Goal: Task Accomplishment & Management: Use online tool/utility

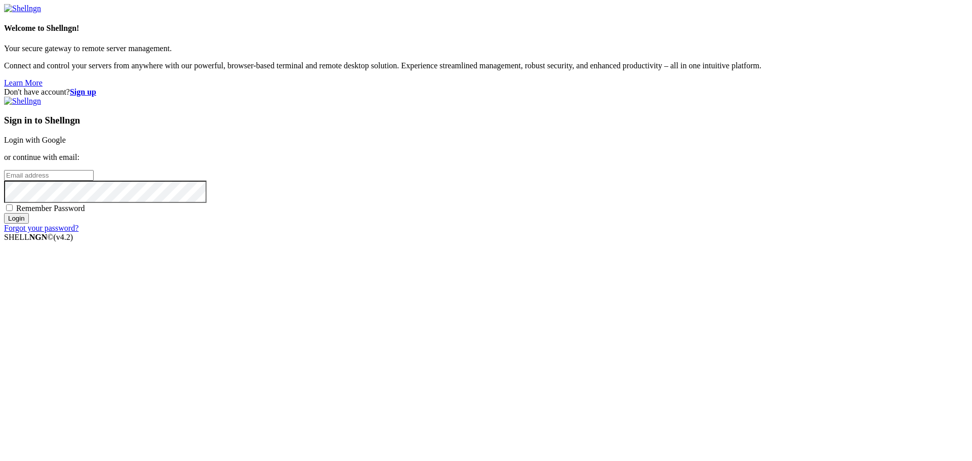
type input "bias76"
click at [66, 144] on link "Login with Google" at bounding box center [35, 140] width 62 height 9
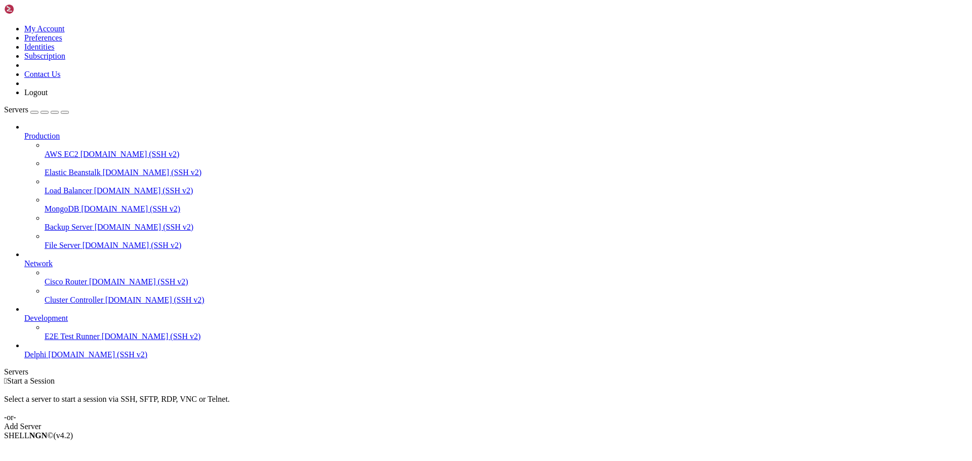
click at [47, 359] on span "Delphi" at bounding box center [35, 354] width 22 height 9
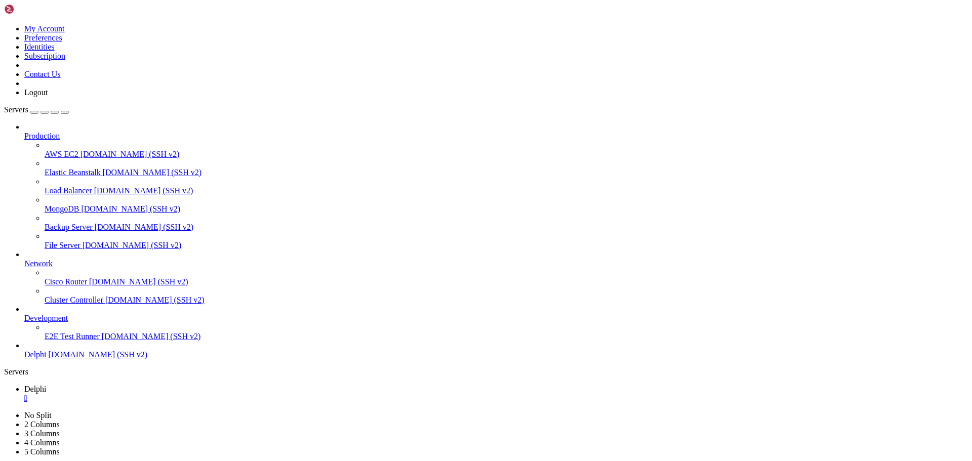
type input "/home/bias76/delphi"
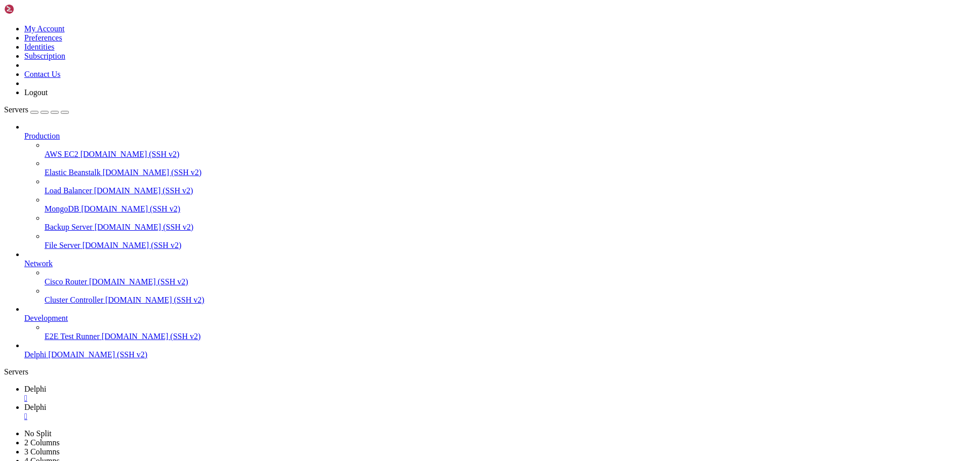
paste textarea
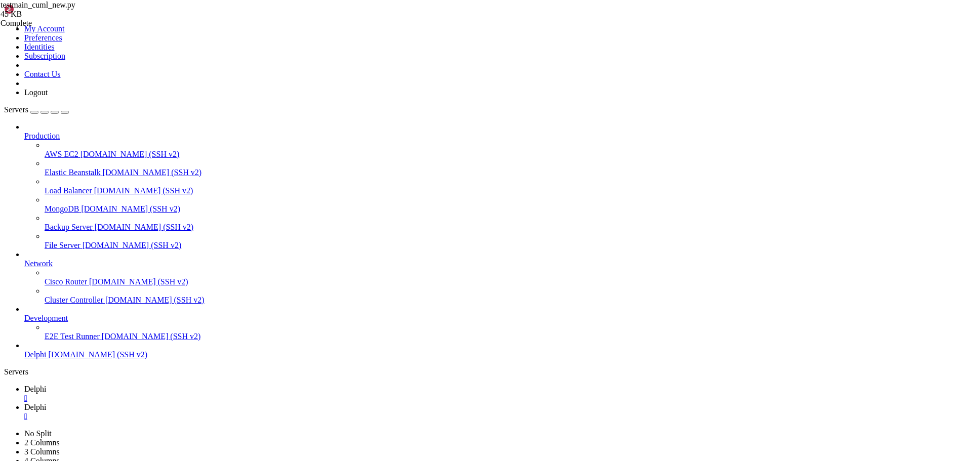
type textarea "raise"
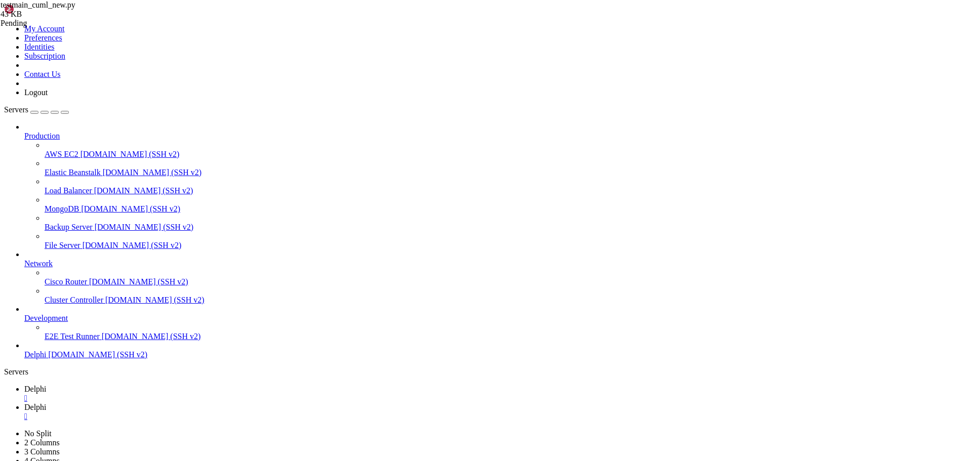
type textarea "raise"
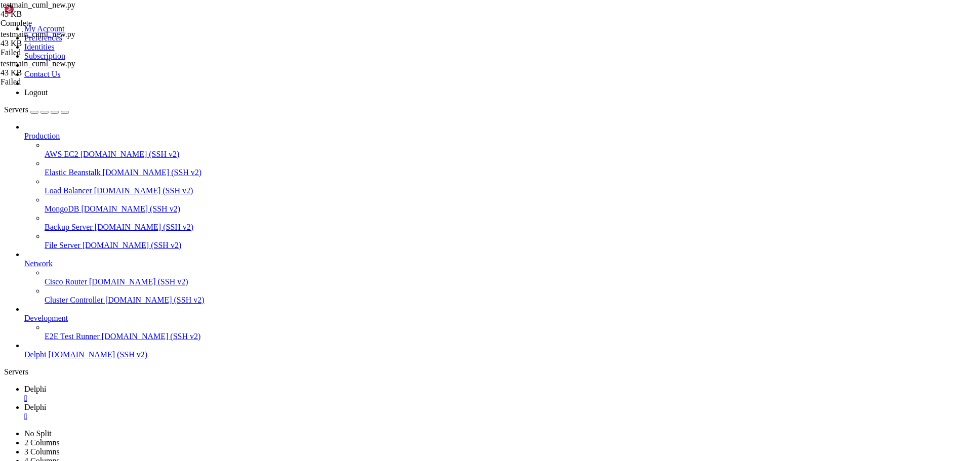
paste textarea
type textarea "raise"
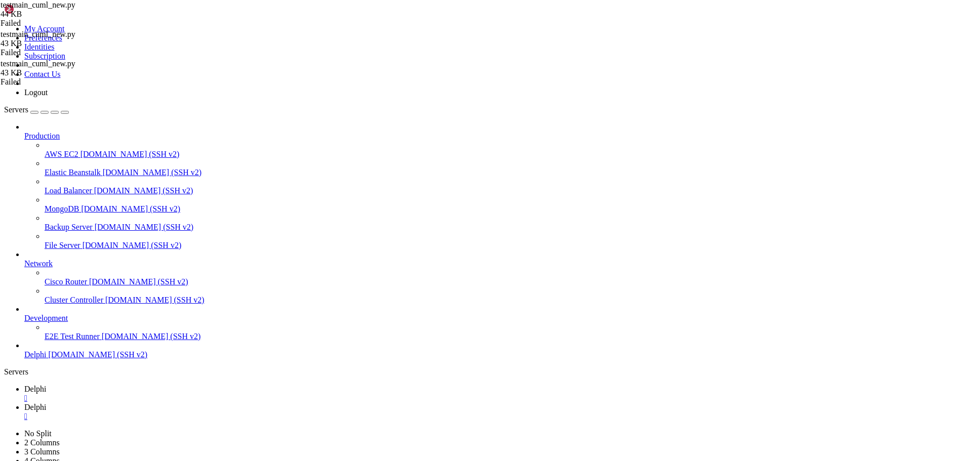
scroll to position [1189, 0]
type textarea "raise"
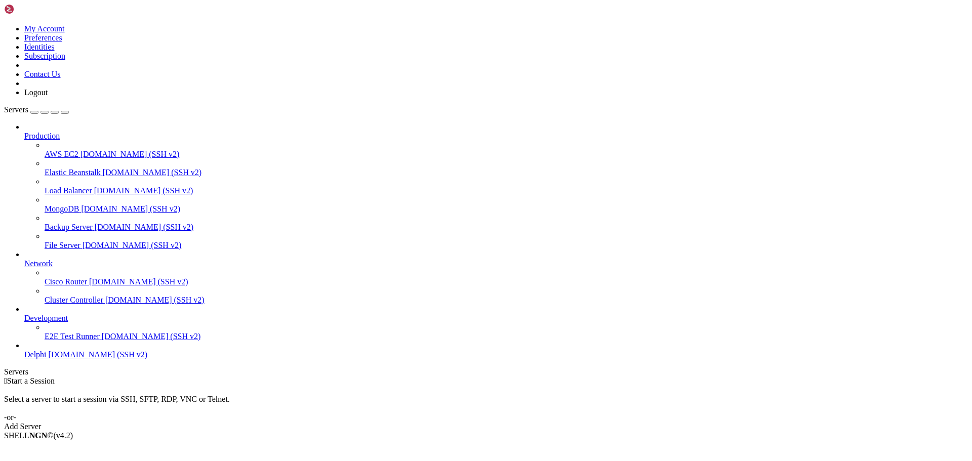
click at [65, 359] on span "[DOMAIN_NAME] (SSH v2)" at bounding box center [98, 354] width 99 height 9
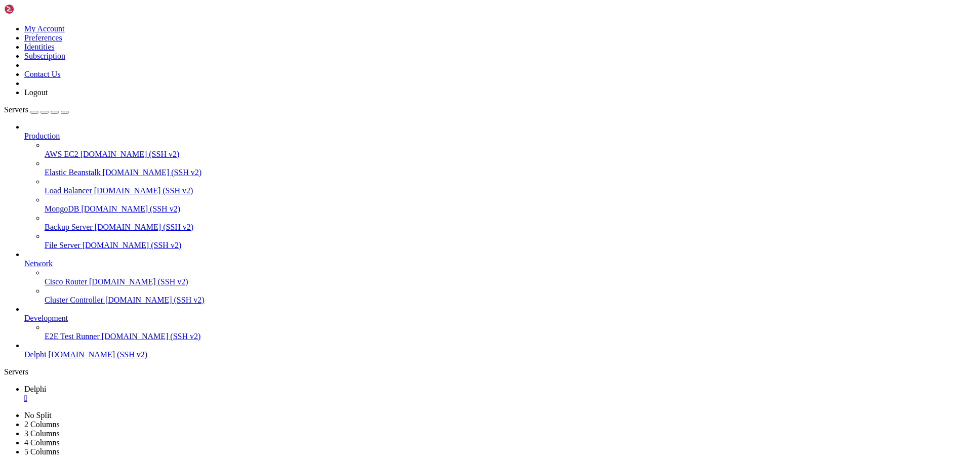
type input "/home/bias76/delphi"
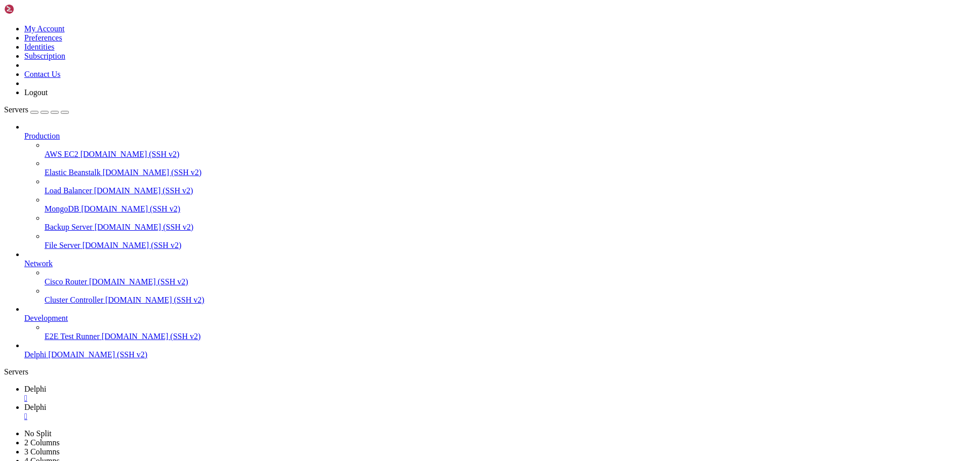
type textarea "raise"
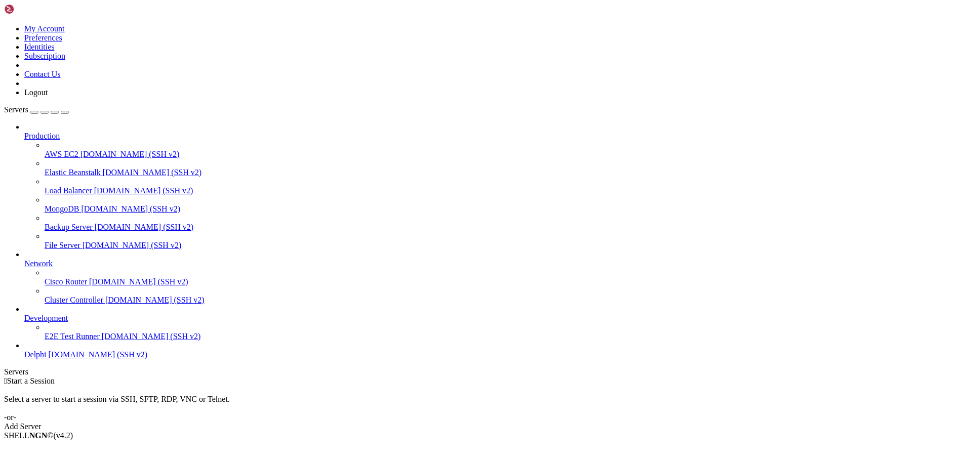
click at [47, 359] on span "Delphi" at bounding box center [35, 354] width 22 height 9
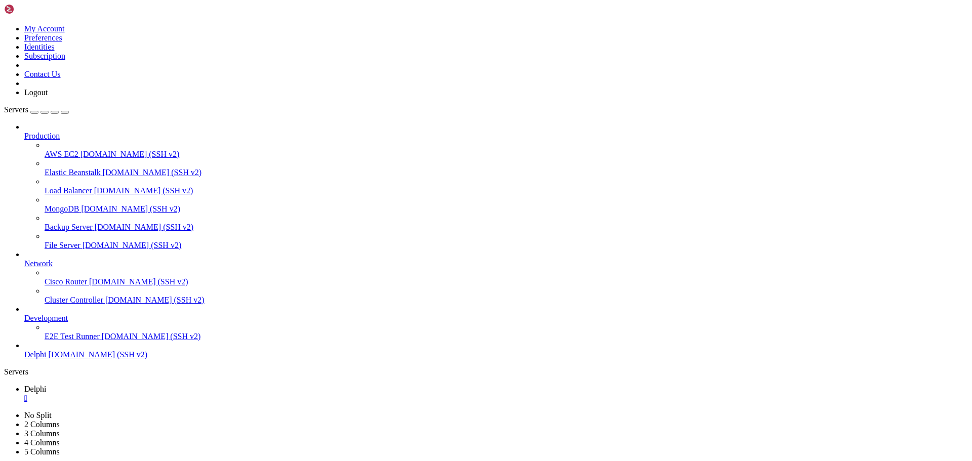
type input "/home/bias76/delphi"
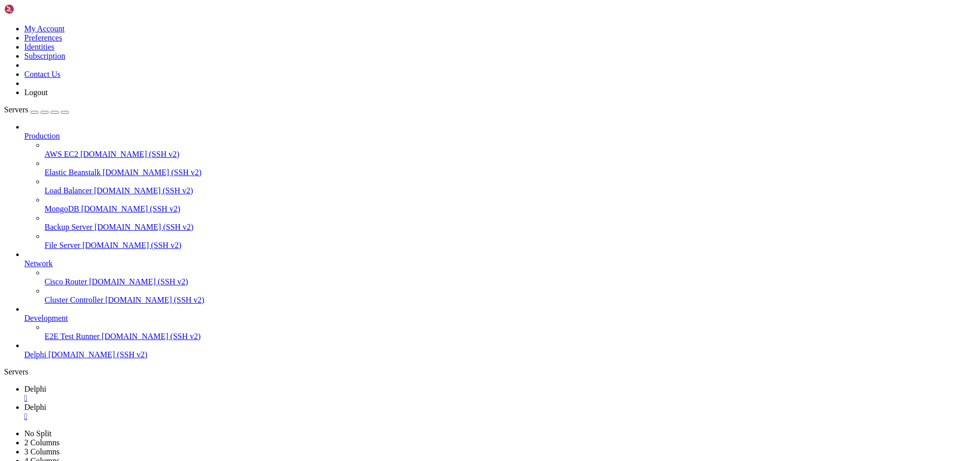
type textarea "raise"
